Goal: Task Accomplishment & Management: Use online tool/utility

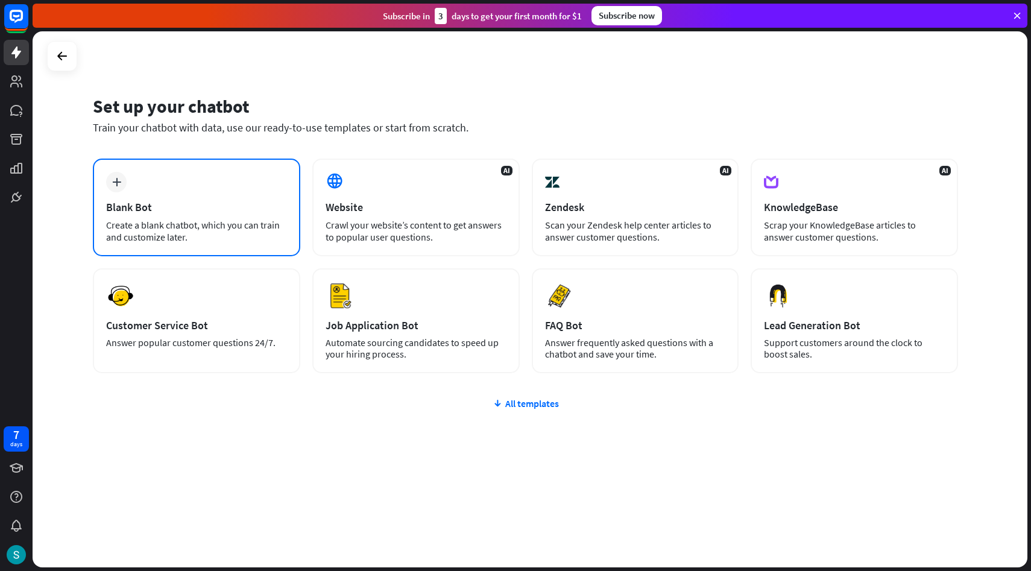
click at [174, 216] on div "plus Blank Bot Create a blank chatbot, which you can train and customize later." at bounding box center [196, 208] width 207 height 98
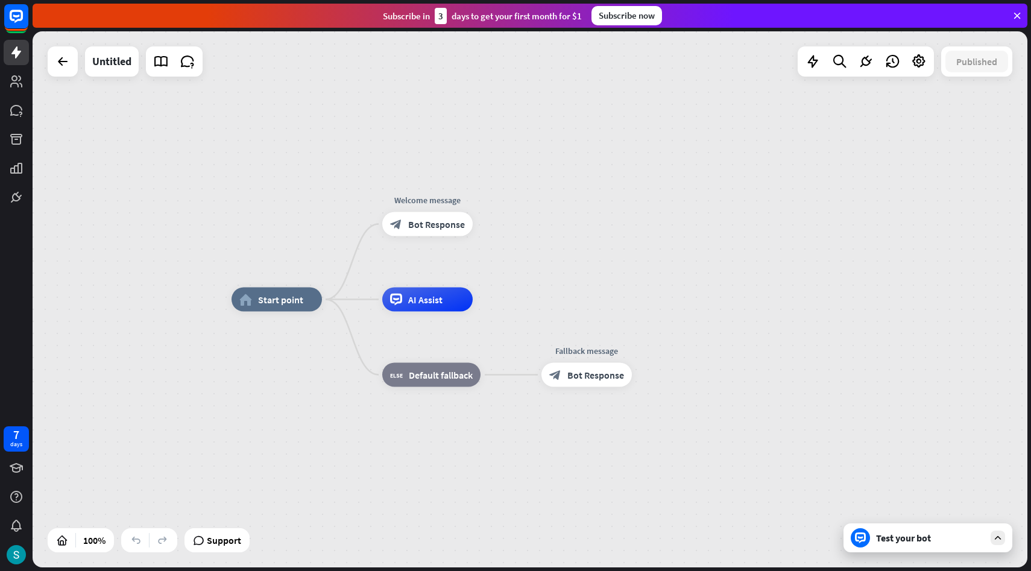
click at [581, 118] on div "home_2 Start point Welcome message block_bot_response Bot Response AI Assist bl…" at bounding box center [530, 299] width 995 height 536
click at [59, 64] on icon at bounding box center [62, 61] width 14 height 14
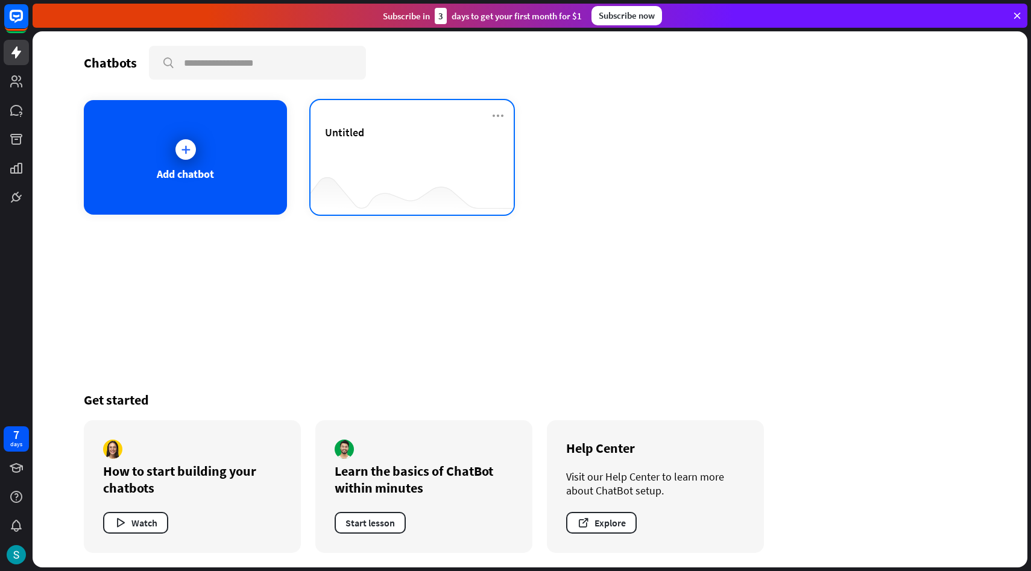
click at [374, 160] on div "Untitled" at bounding box center [412, 146] width 174 height 42
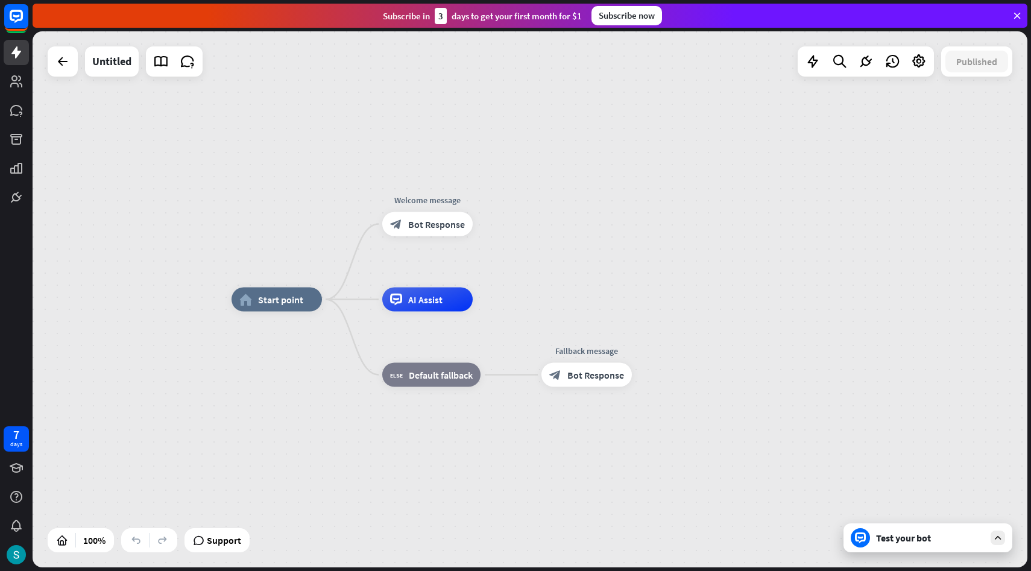
click at [877, 548] on div "Test your bot" at bounding box center [928, 537] width 169 height 29
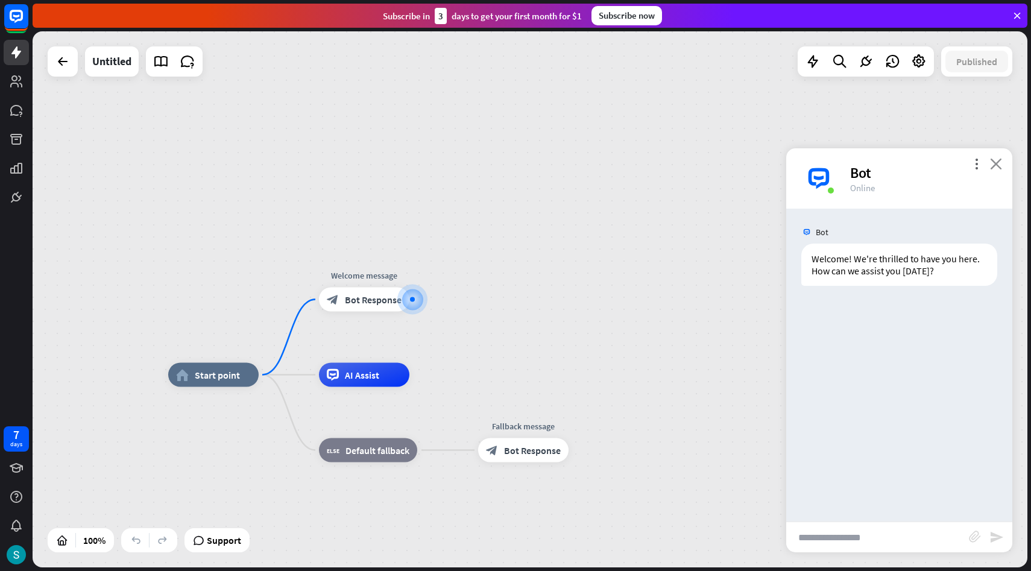
click at [995, 165] on icon "close" at bounding box center [996, 163] width 12 height 11
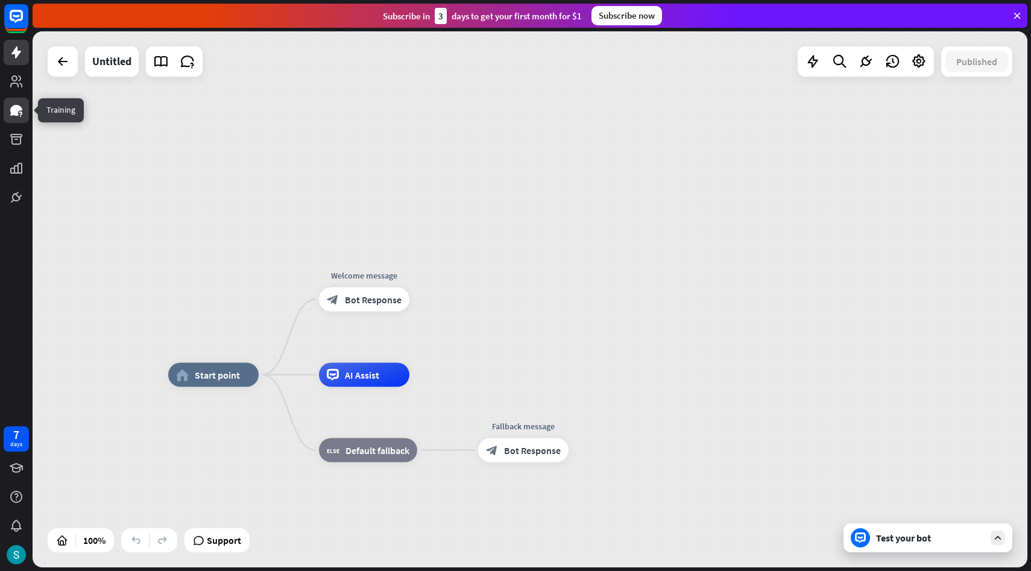
click at [16, 108] on icon at bounding box center [16, 110] width 12 height 11
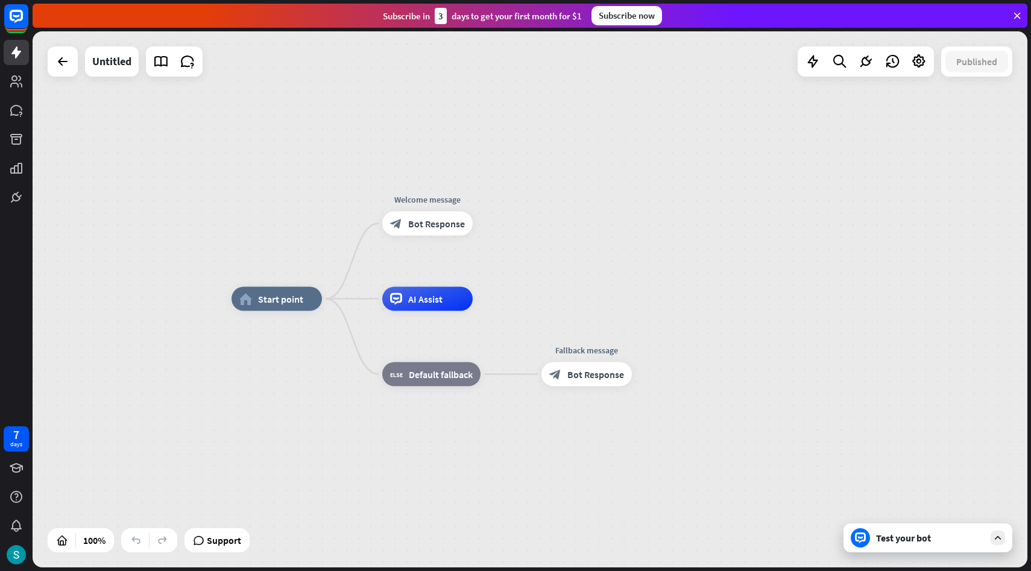
click at [542, 145] on div "home_2 Start point Welcome message block_bot_response Bot Response AI Assist bl…" at bounding box center [530, 299] width 995 height 536
